Goal: Task Accomplishment & Management: Complete application form

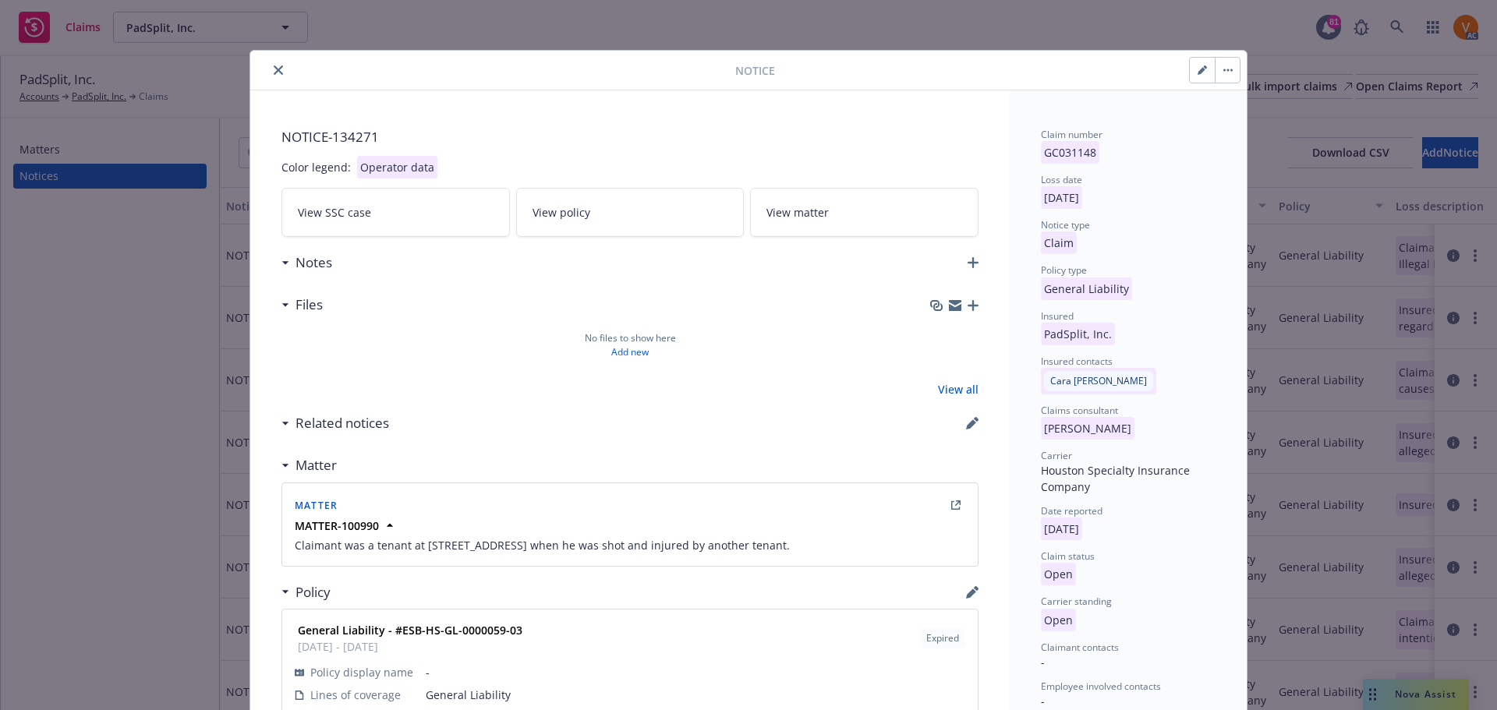
click at [1216, 59] on button "button" at bounding box center [1226, 70] width 25 height 25
click at [1200, 65] on icon "button" at bounding box center [1201, 69] width 9 height 9
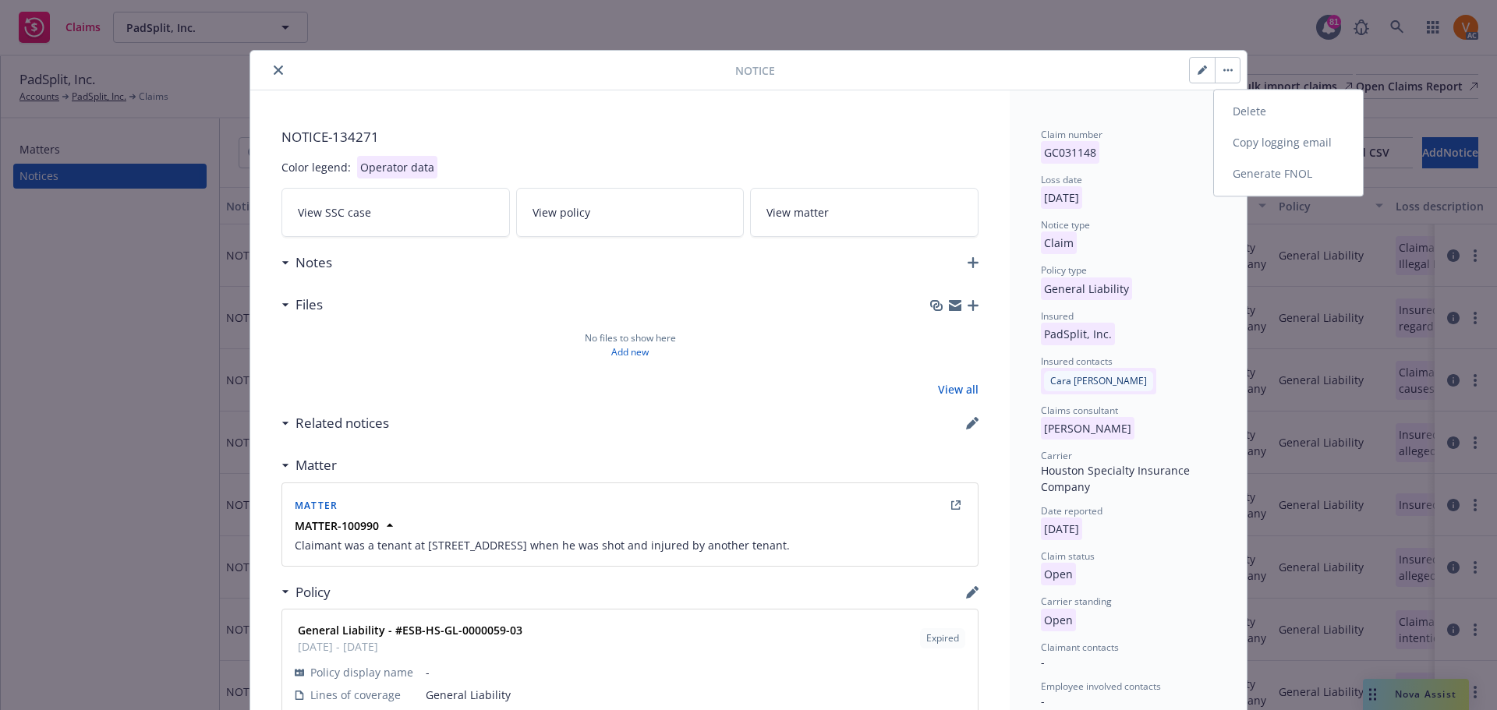
select select "GENERAL_LIABILITY"
select select "open"
select select "CLAIM"
select select "OPEN"
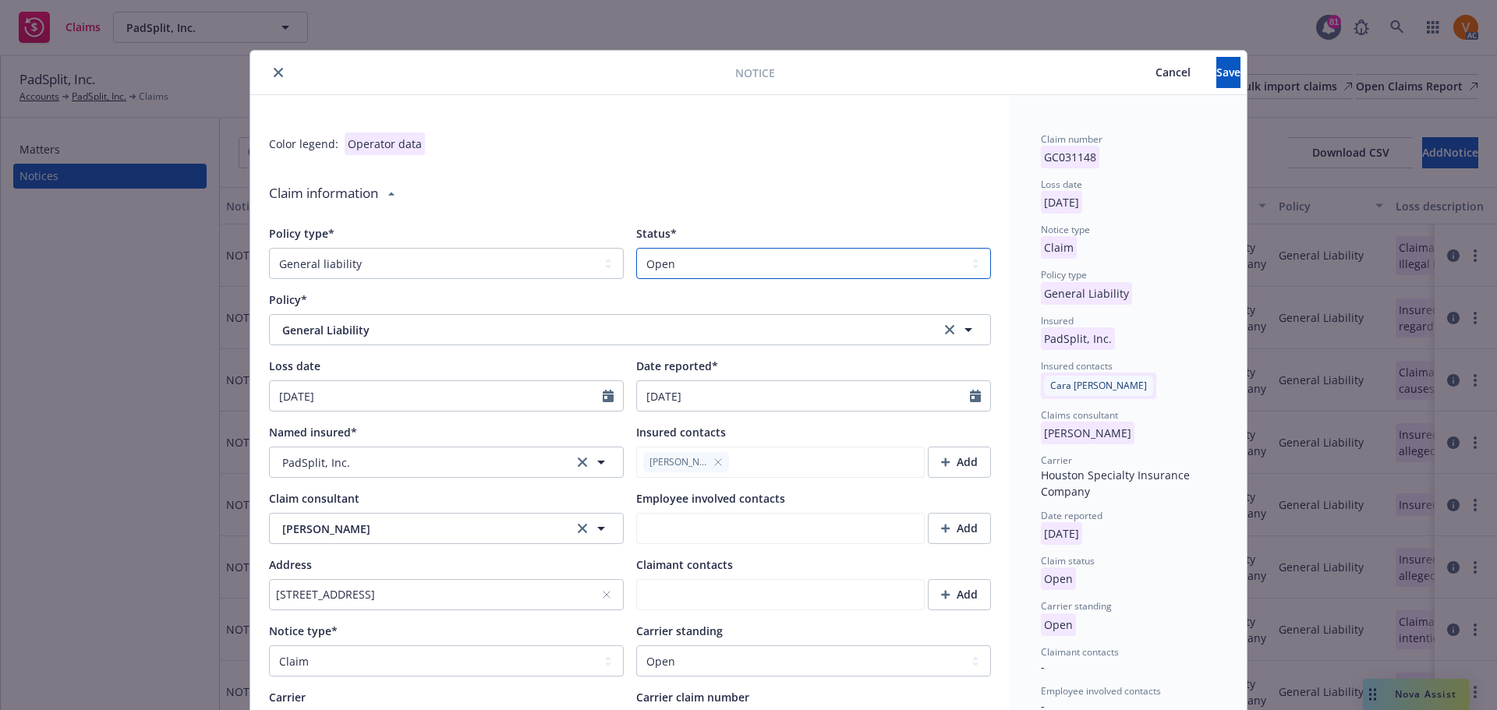
click at [812, 253] on select "Select a status Closed Open" at bounding box center [813, 263] width 355 height 31
select select "closed"
click at [636, 248] on select "Select a status Closed Open" at bounding box center [813, 263] width 355 height 31
type textarea "x"
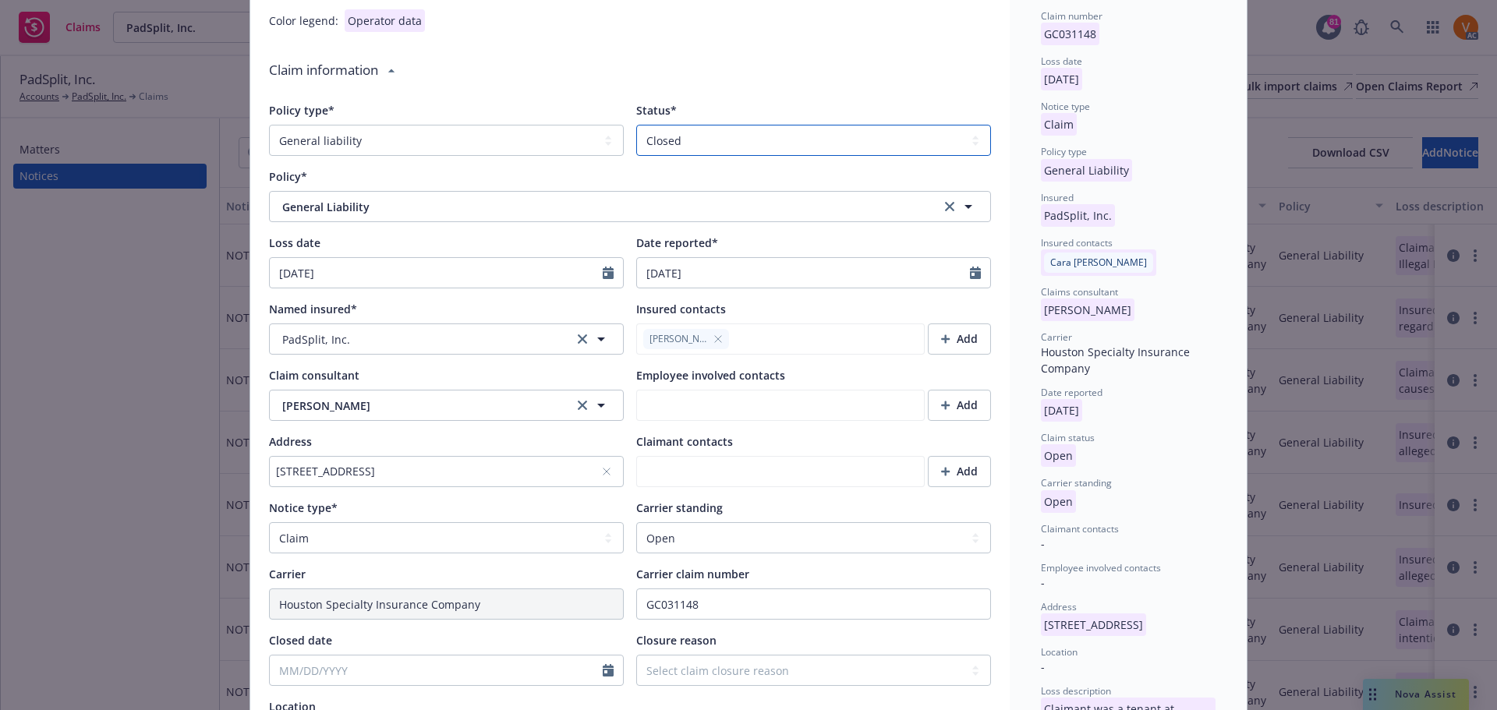
scroll to position [234, 0]
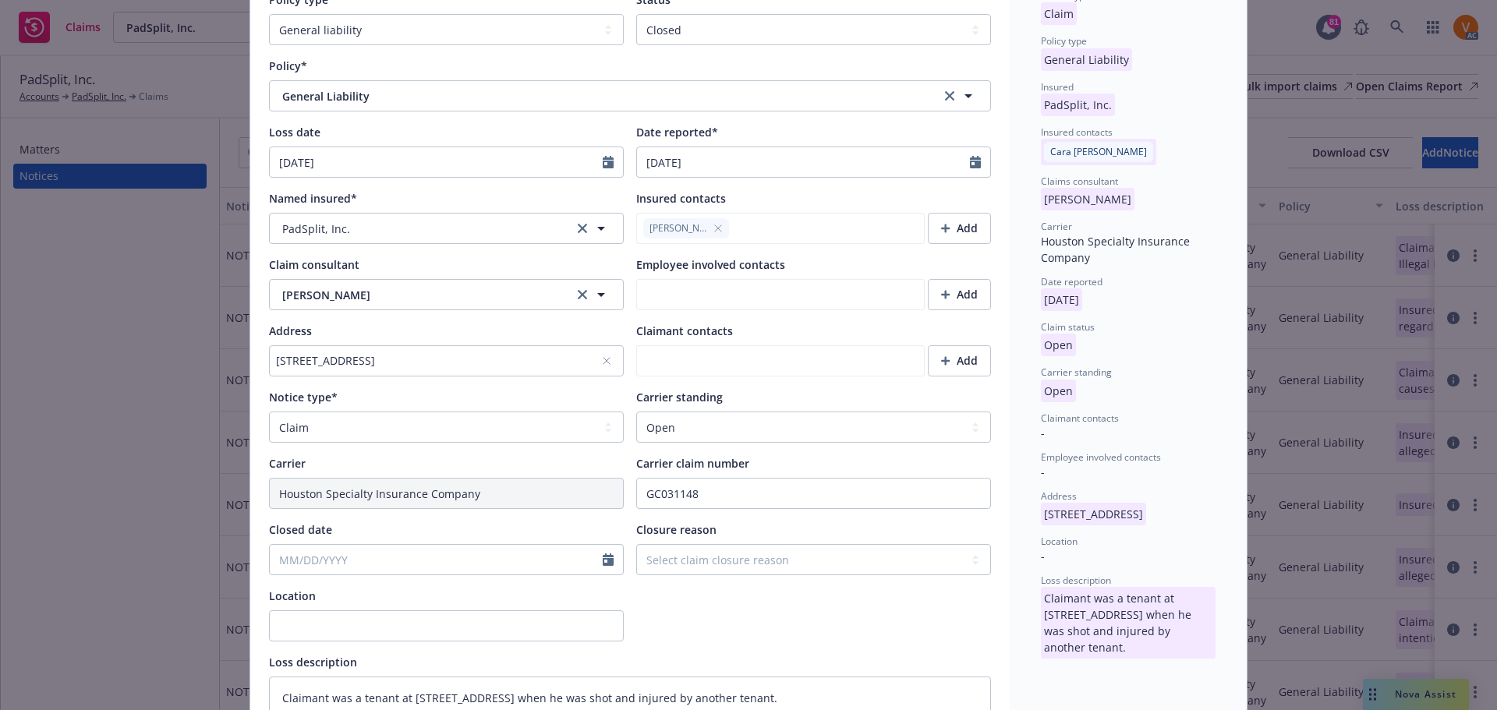
click at [714, 413] on div "Policy type* Select a policy type Auto Auto physical damage BTA Builders risk B…" at bounding box center [630, 411] width 722 height 840
click at [711, 412] on select "Select a carrier standing Closed Not submitted Open Reopened Subrogated Withdra…" at bounding box center [813, 427] width 355 height 31
select select "CLOSED"
click at [636, 412] on select "Select a carrier standing Closed Not submitted Open Reopened Subrogated Withdra…" at bounding box center [813, 427] width 355 height 31
type textarea "x"
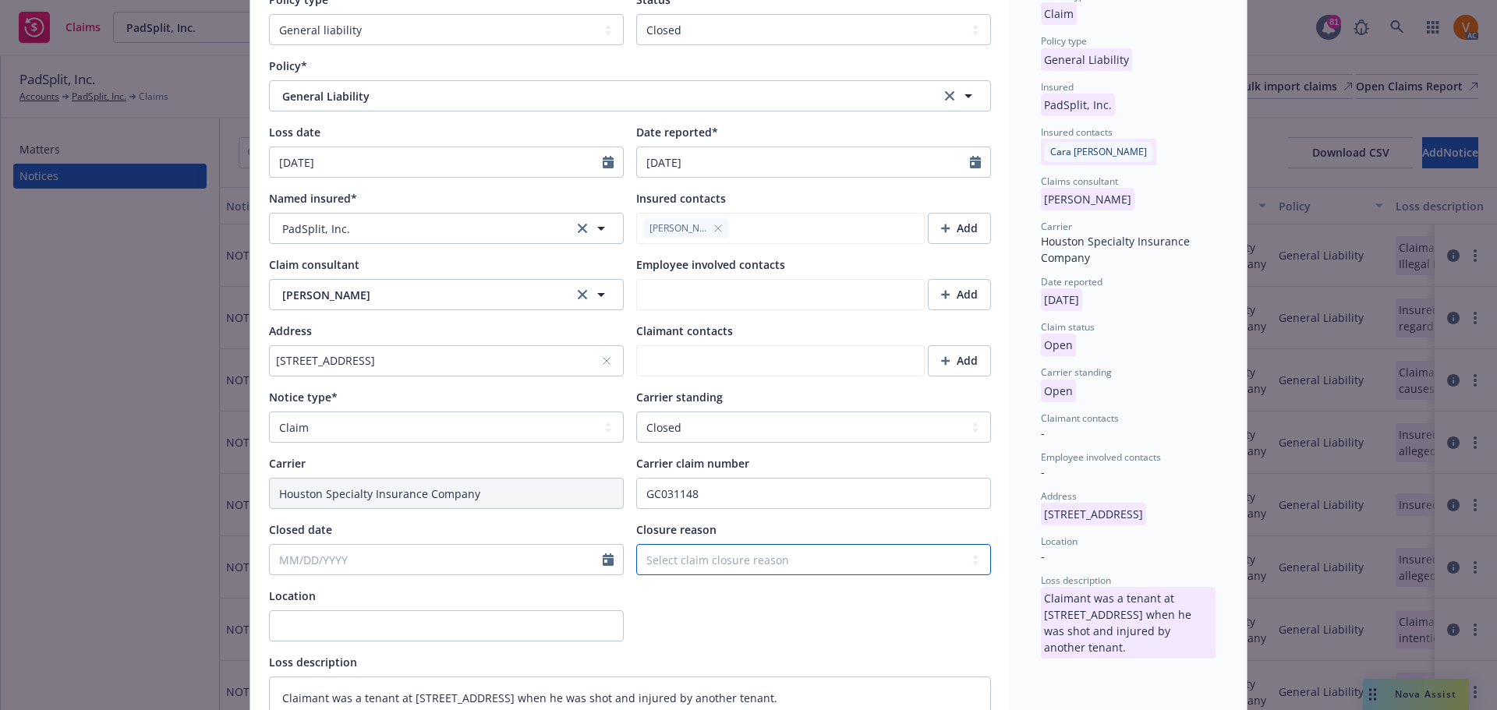
click at [686, 544] on select "Select claim closure reason Administrative closure Closed Closed no liability f…" at bounding box center [813, 559] width 355 height 31
select select "denied"
click at [636, 544] on select "Select claim closure reason Administrative closure Closed Closed no liability f…" at bounding box center [813, 559] width 355 height 31
type textarea "x"
click at [420, 545] on input "Closed date" at bounding box center [436, 560] width 333 height 30
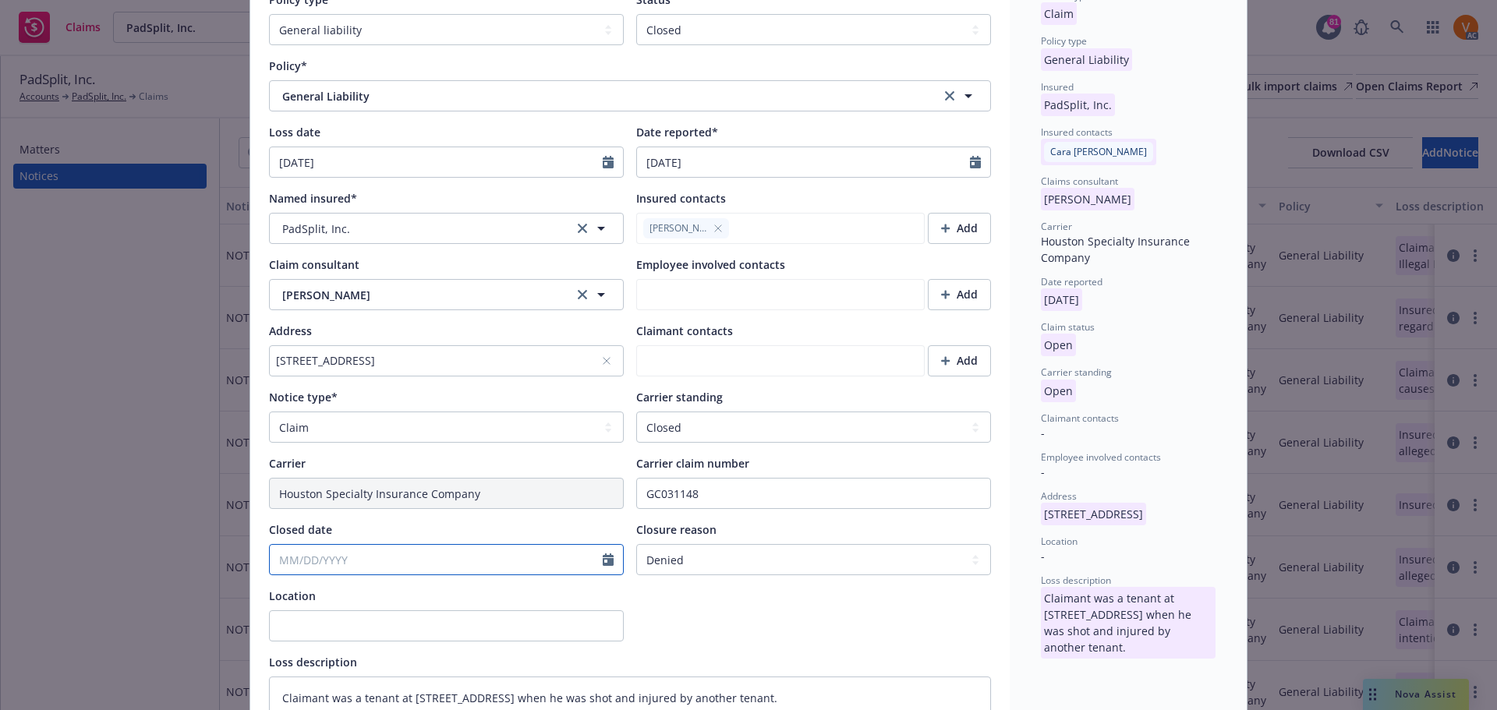
select select "9"
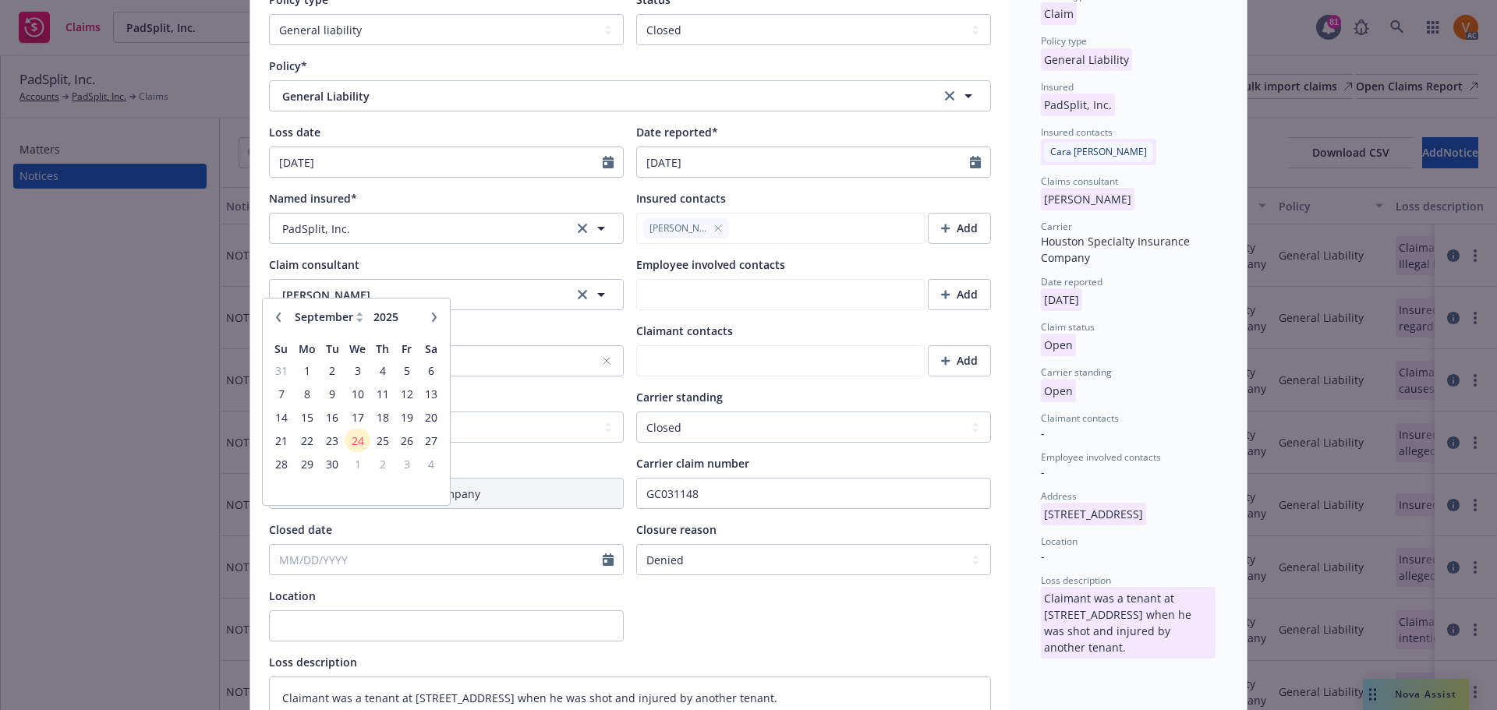
click at [277, 321] on icon "button" at bounding box center [278, 317] width 9 height 9
type textarea "x"
click at [277, 321] on icon "button" at bounding box center [278, 316] width 5 height 9
click at [431, 316] on icon "button" at bounding box center [433, 317] width 9 height 9
select select "8"
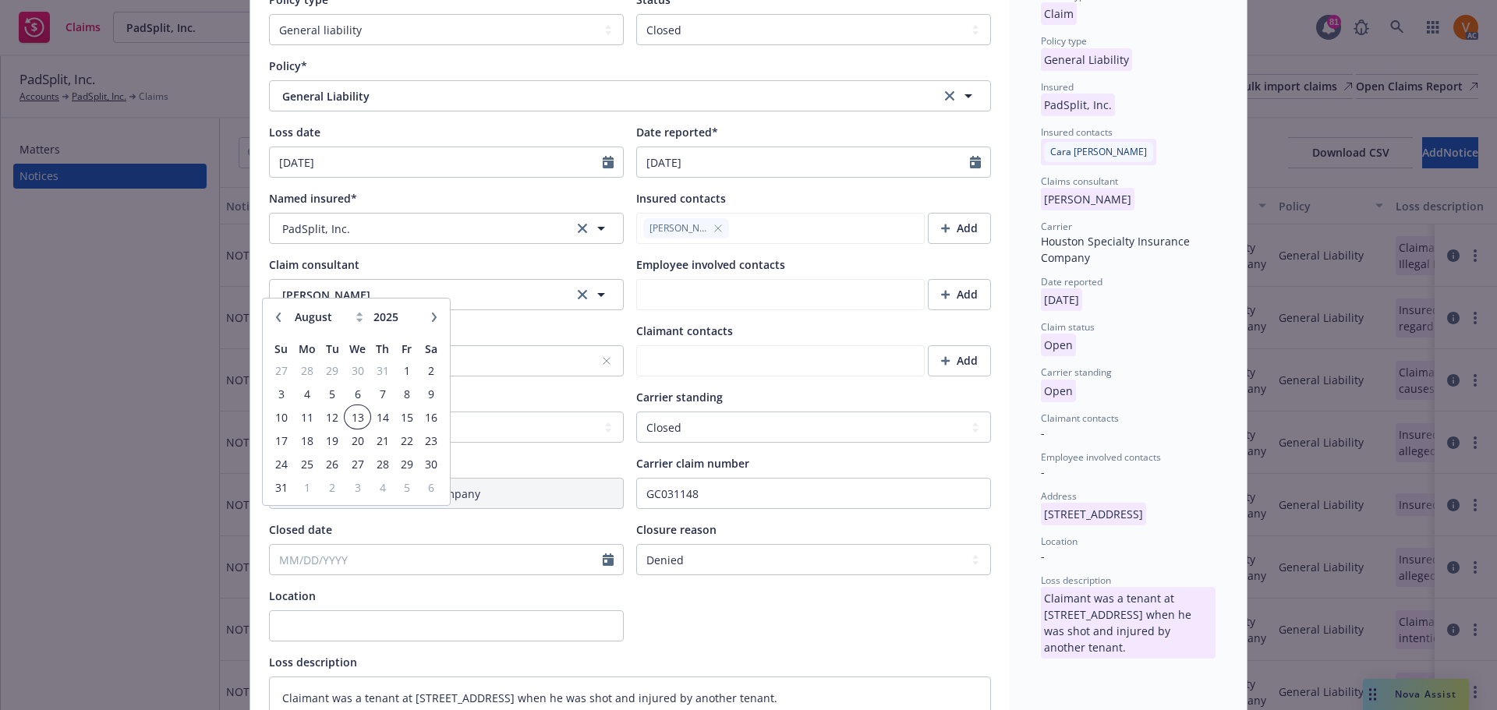
click at [360, 415] on span "13" at bounding box center [357, 417] width 23 height 19
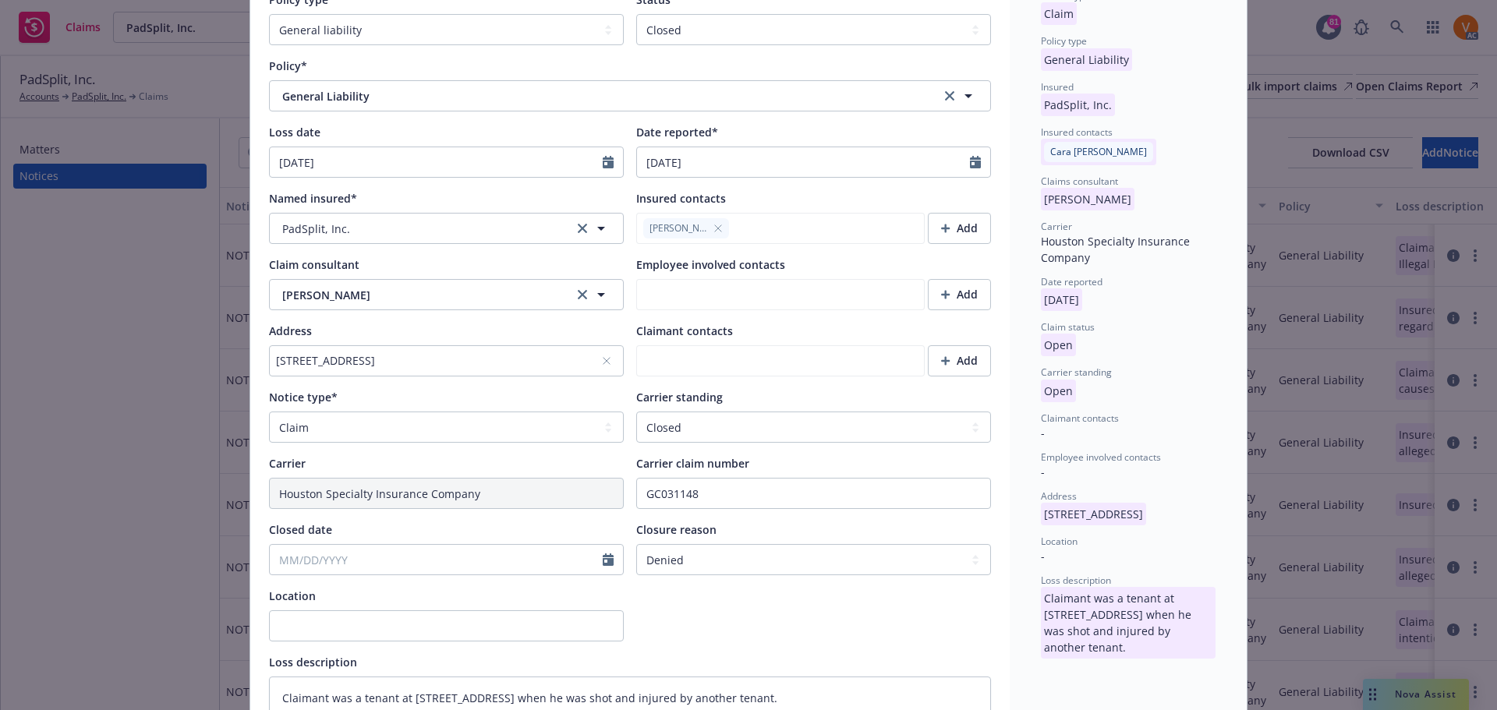
type textarea "x"
type input "[DATE]"
type textarea "x"
click at [367, 545] on input "[DATE]" at bounding box center [436, 560] width 333 height 30
select select "8"
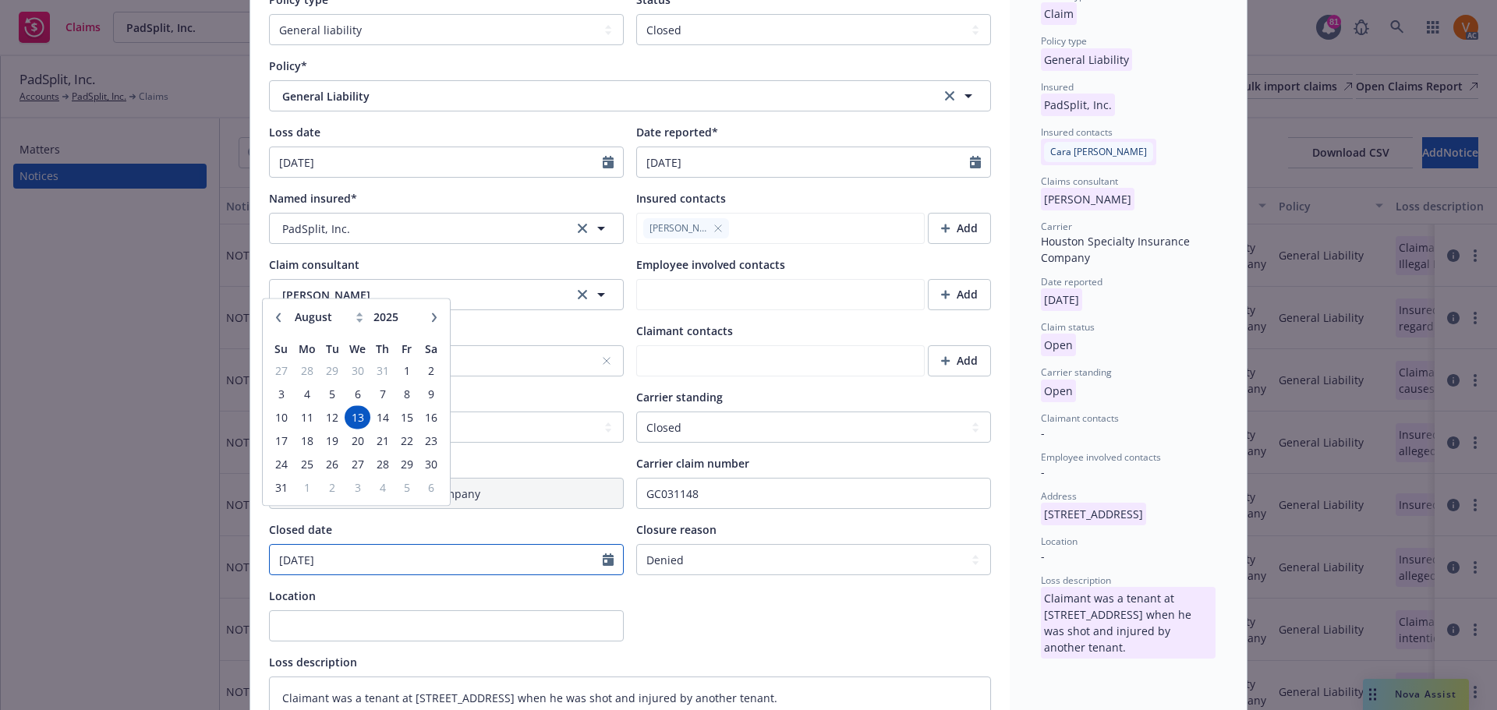
type textarea "x"
type input "[DATE]"
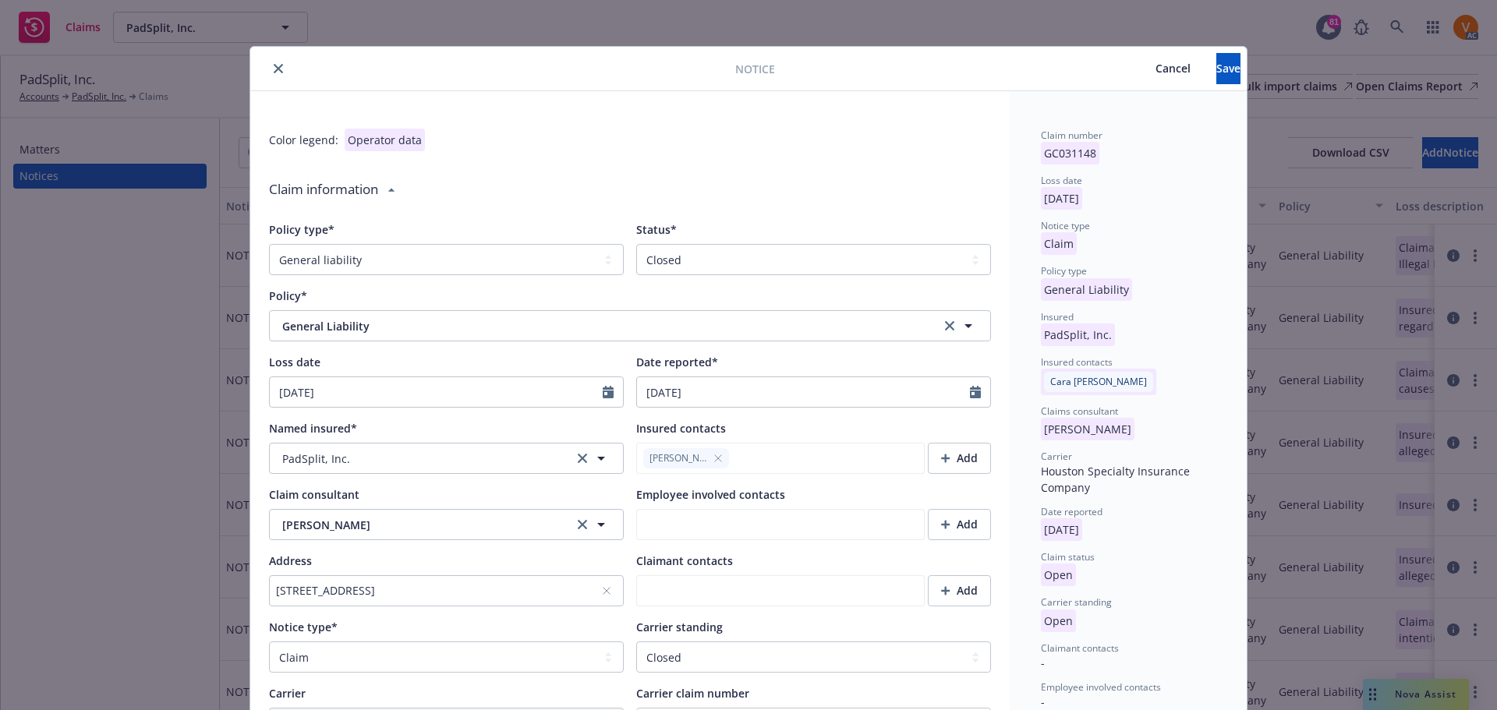
scroll to position [0, 0]
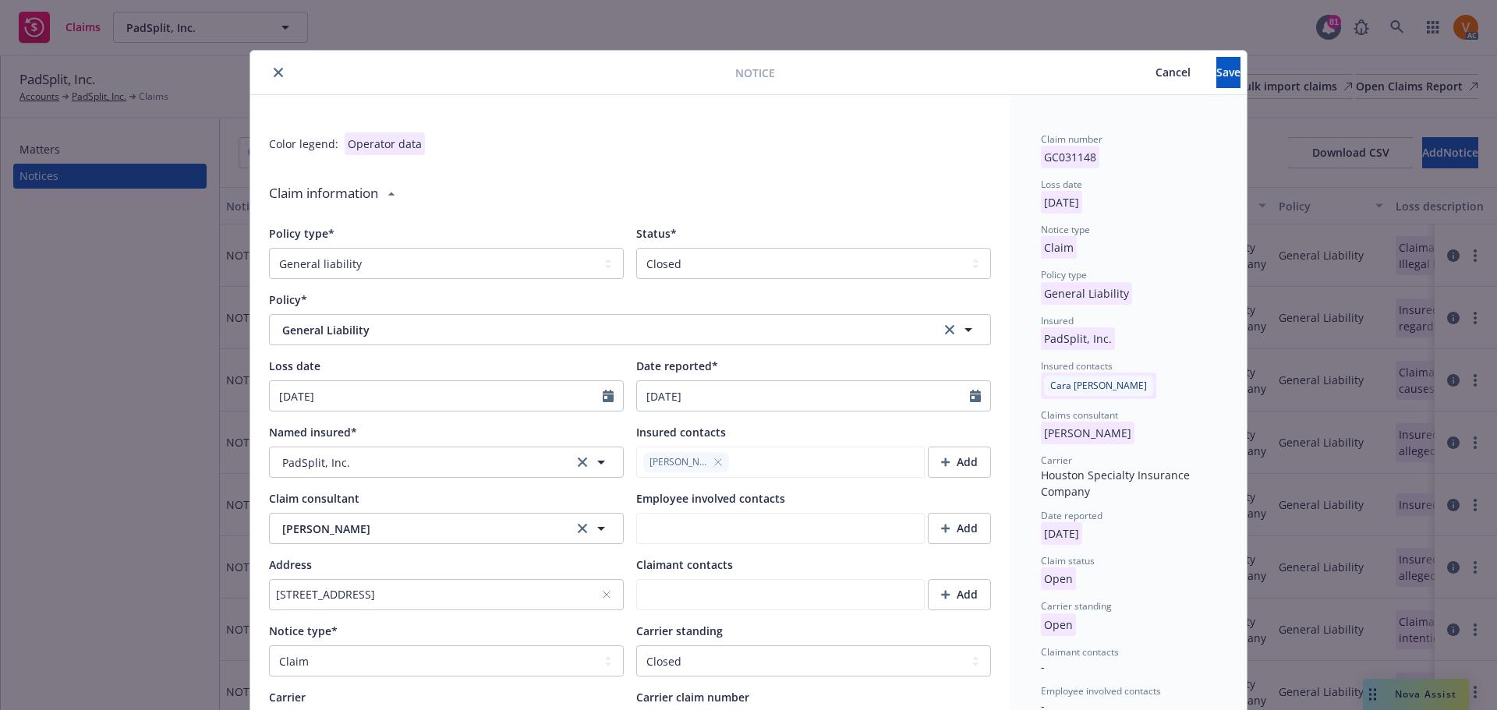
click at [1207, 55] on div "Notice Cancel Save" at bounding box center [748, 73] width 996 height 44
click at [1216, 62] on button "Save" at bounding box center [1228, 72] width 24 height 31
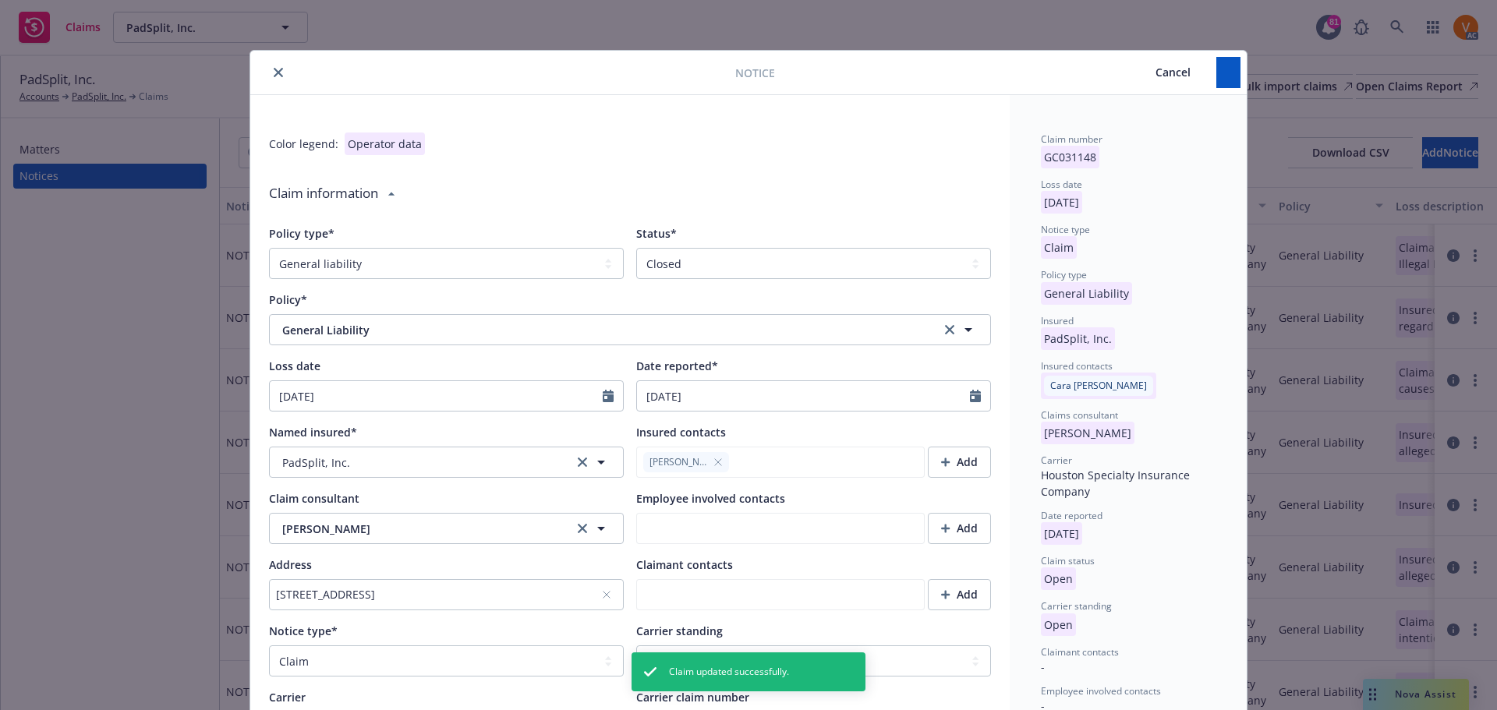
type textarea "x"
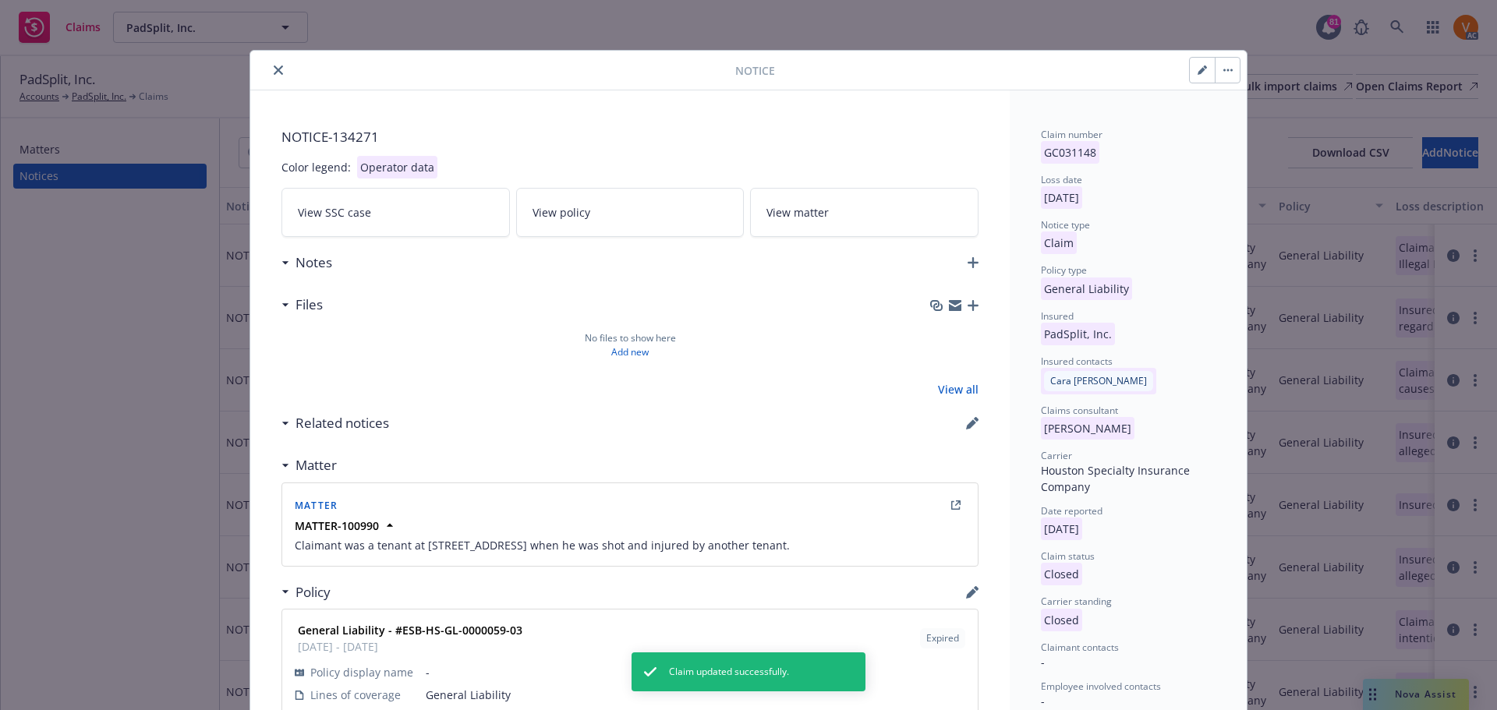
click at [274, 66] on icon "close" at bounding box center [278, 69] width 9 height 9
